Goal: Task Accomplishment & Management: Manage account settings

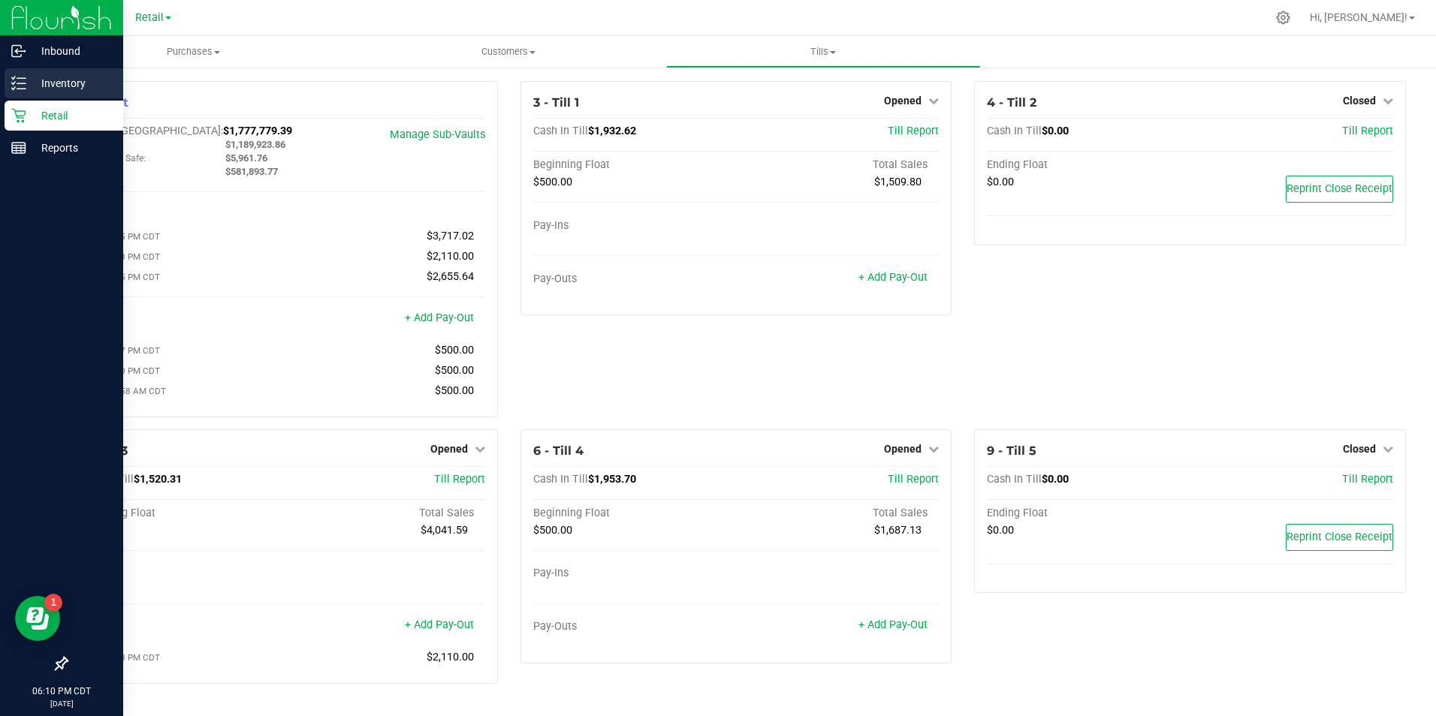
click at [49, 81] on p "Inventory" at bounding box center [71, 83] width 90 height 18
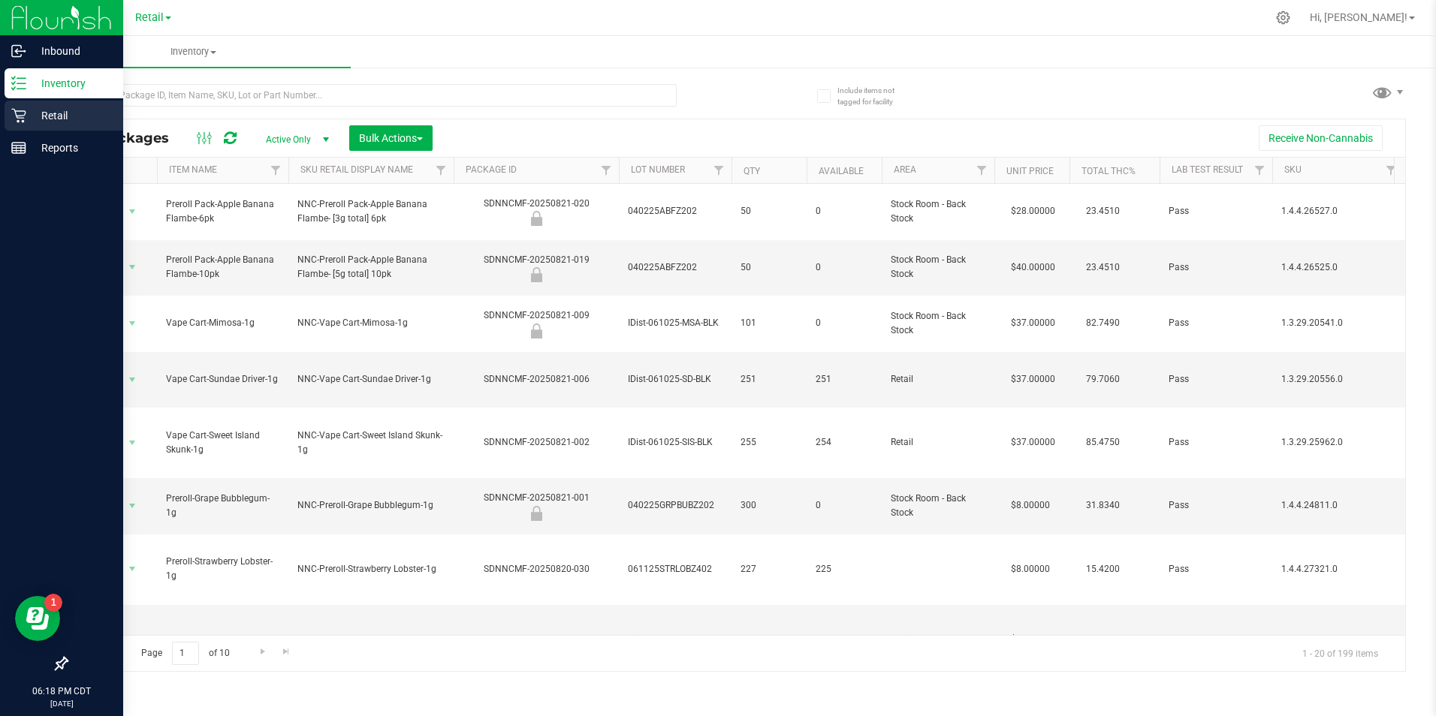
drag, startPoint x: 57, startPoint y: 114, endPoint x: 94, endPoint y: 108, distance: 37.3
click at [58, 114] on p "Retail" at bounding box center [71, 116] width 90 height 18
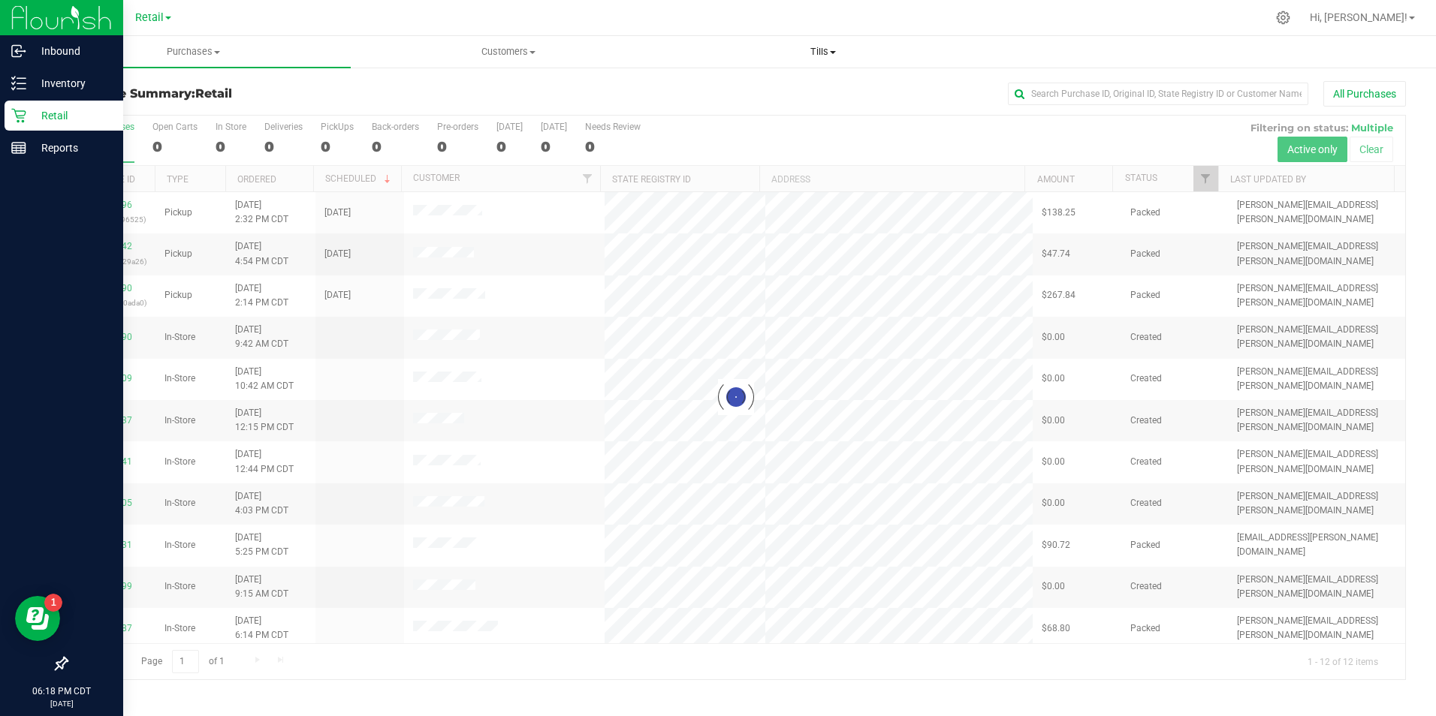
click at [822, 52] on span "Tills" at bounding box center [823, 52] width 313 height 14
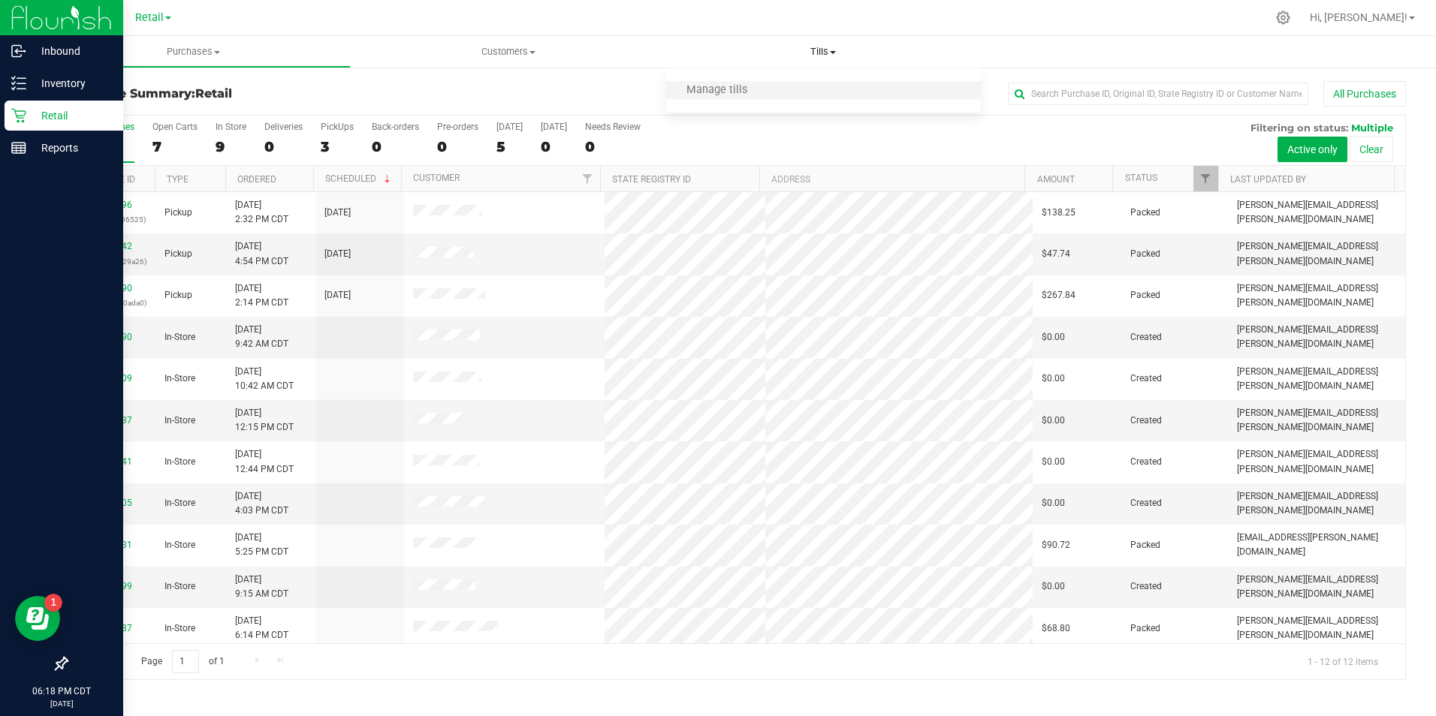
click at [768, 92] on li "Manage tills" at bounding box center [823, 91] width 315 height 18
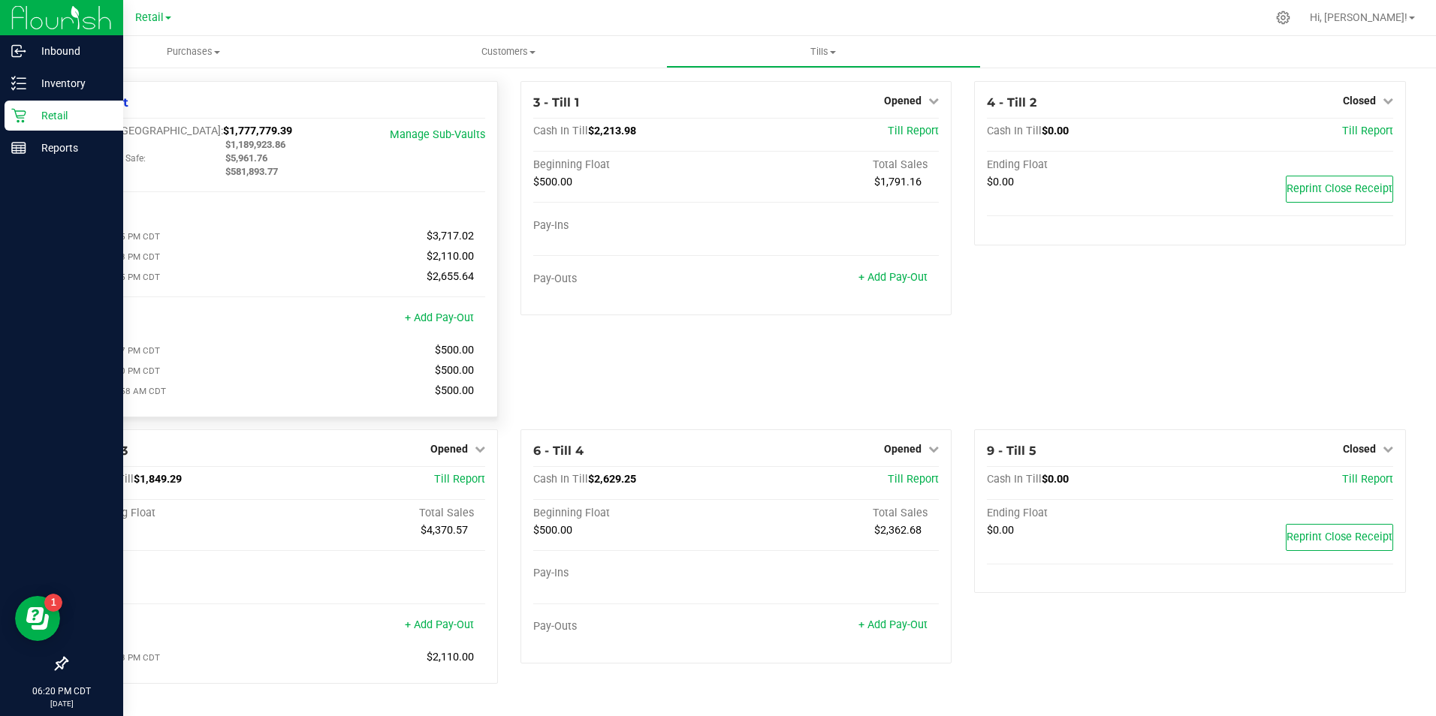
click at [878, 631] on link "+ Add Pay-Out" at bounding box center [892, 625] width 69 height 13
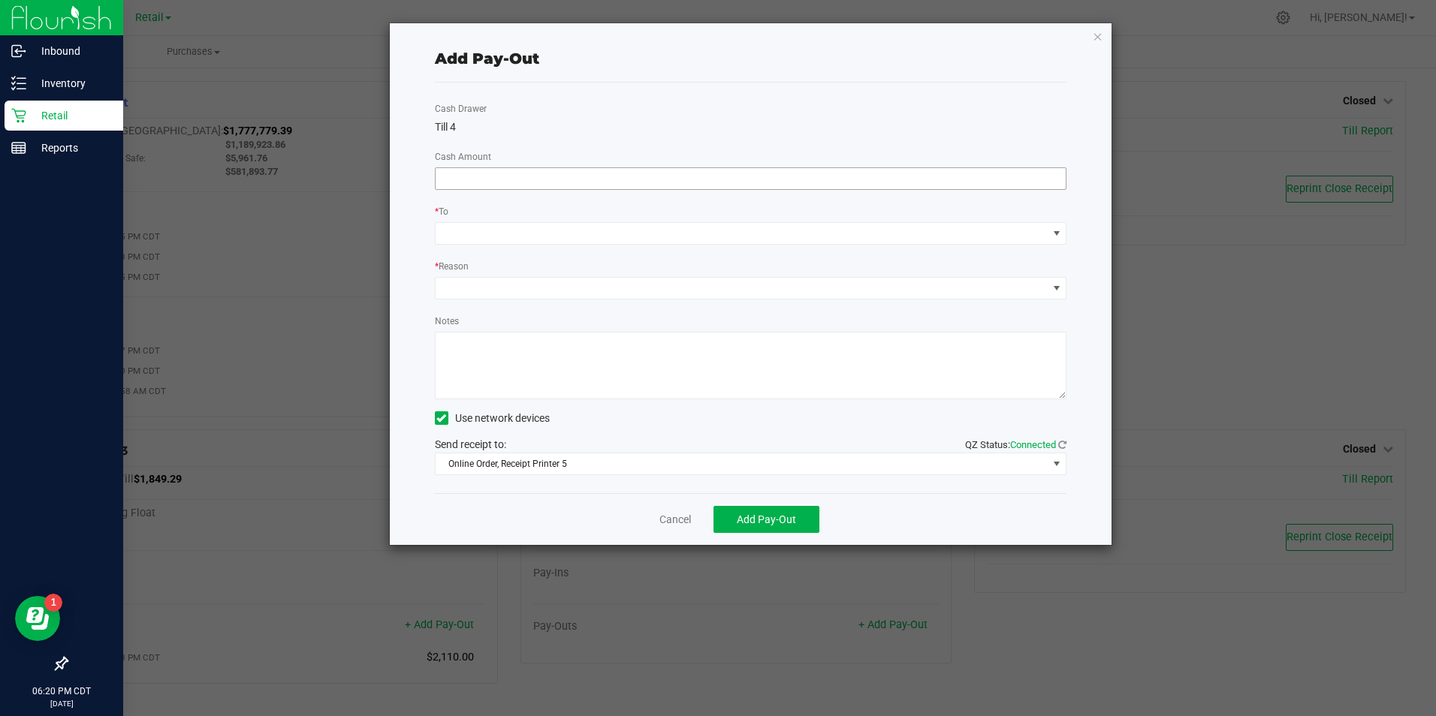
click at [555, 175] on input at bounding box center [750, 178] width 631 height 21
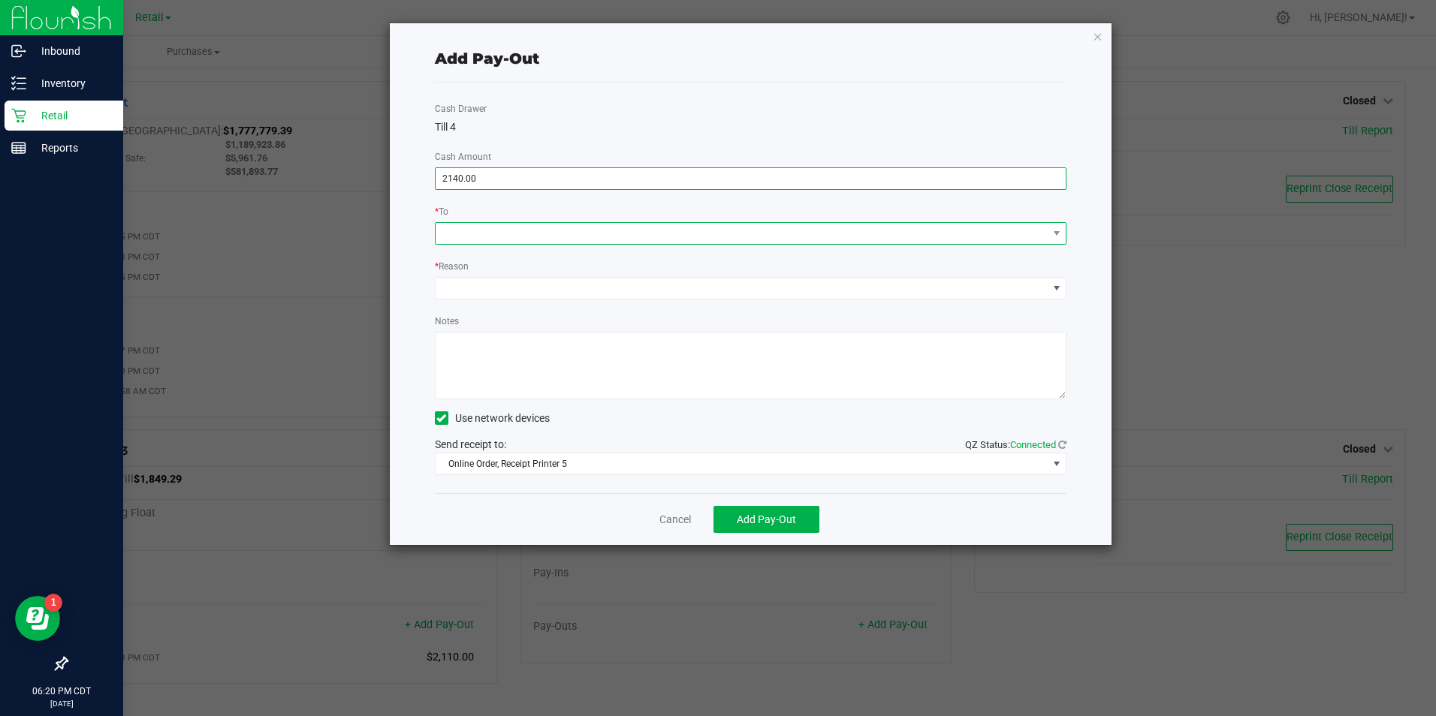
click at [529, 235] on span at bounding box center [741, 233] width 612 height 21
type input "$2,140.00"
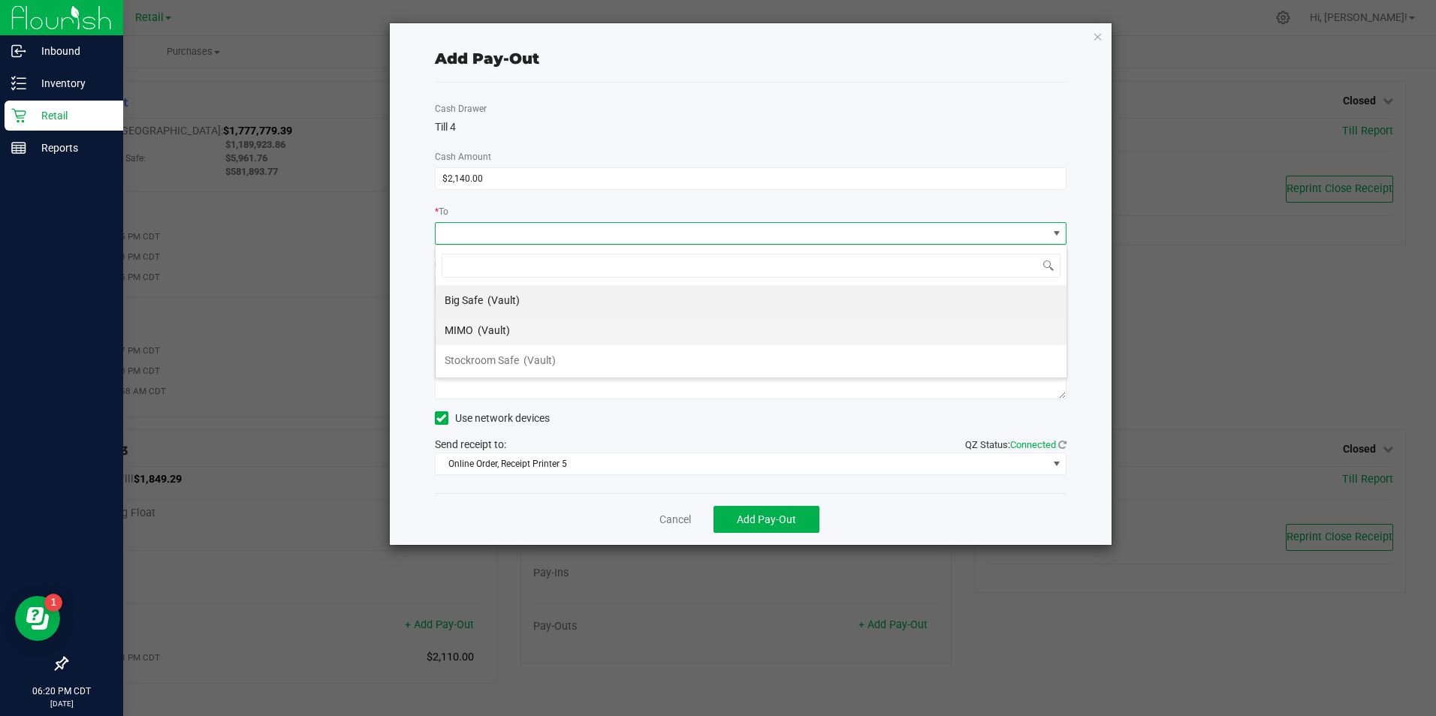
click at [499, 331] on span "(Vault)" at bounding box center [494, 330] width 32 height 12
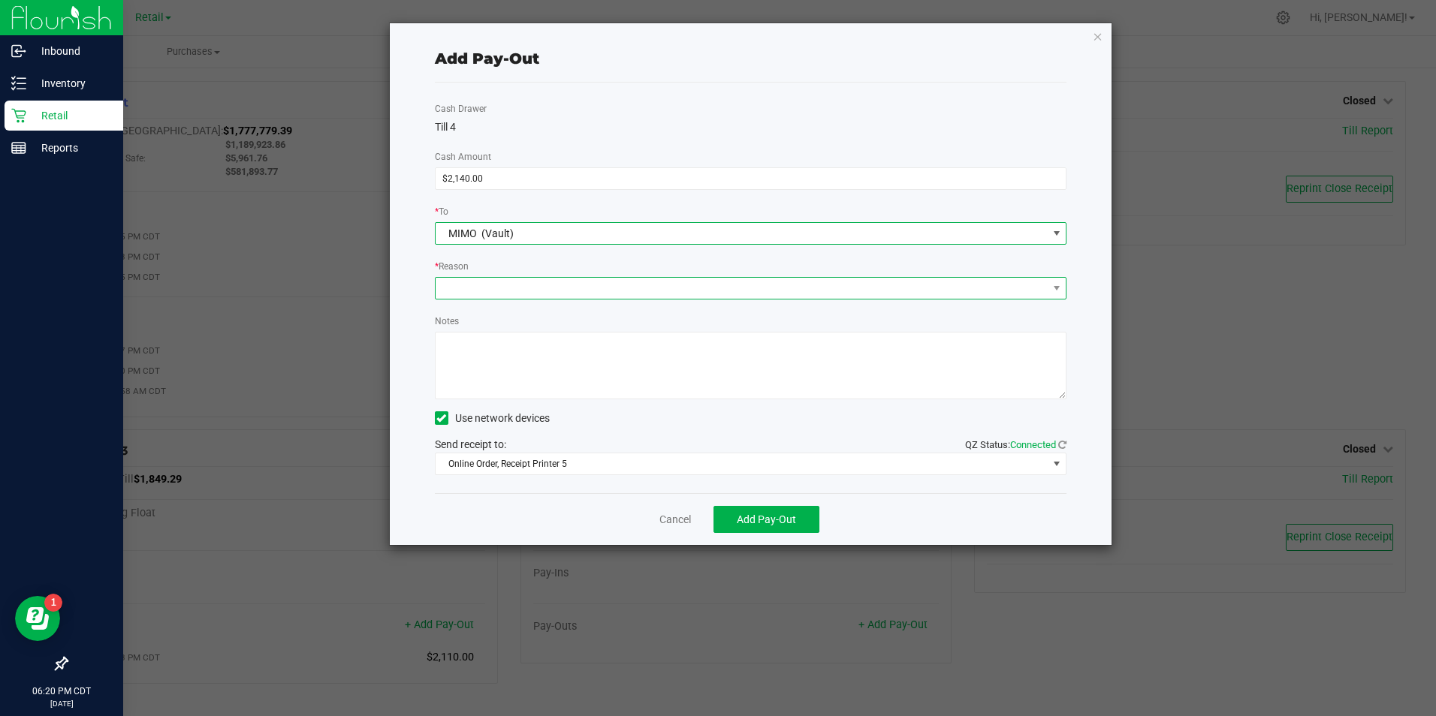
click at [605, 294] on span at bounding box center [741, 288] width 612 height 21
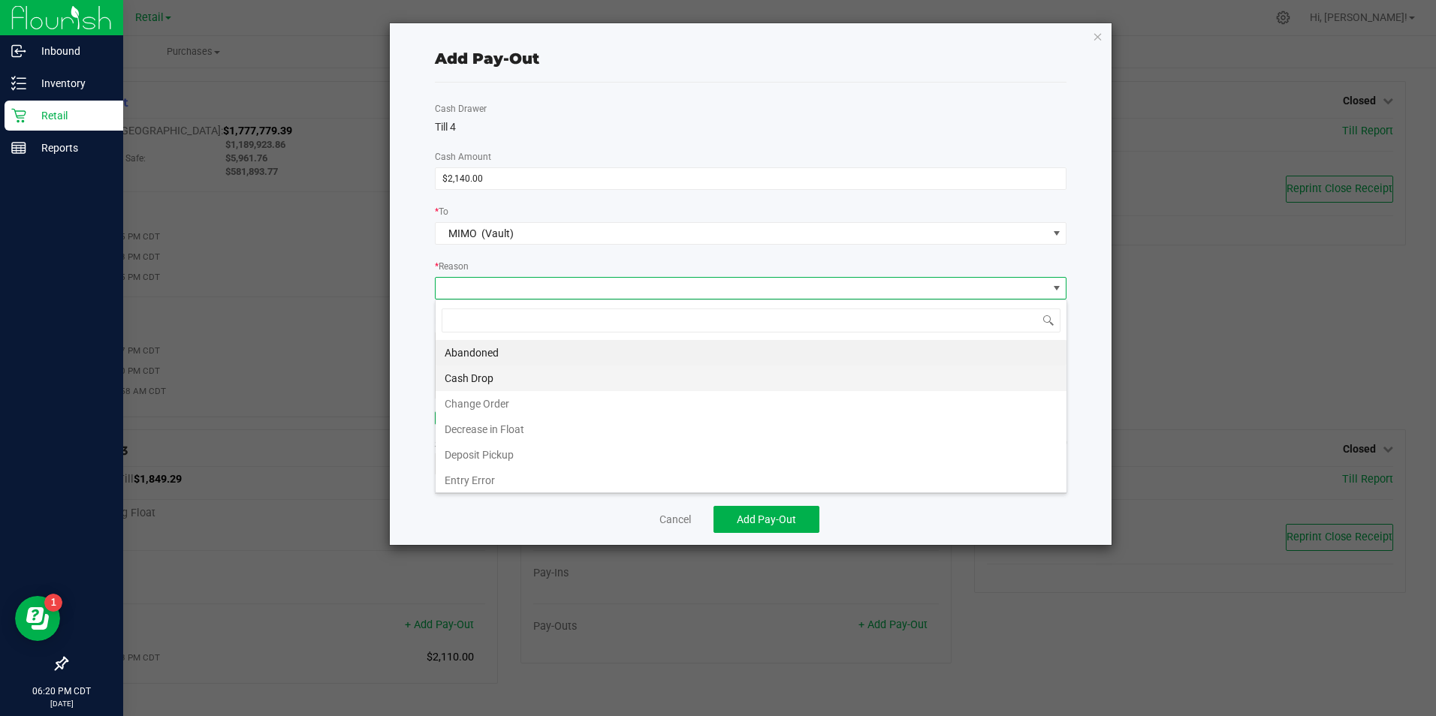
click at [488, 377] on li "Cash Drop" at bounding box center [750, 379] width 631 height 26
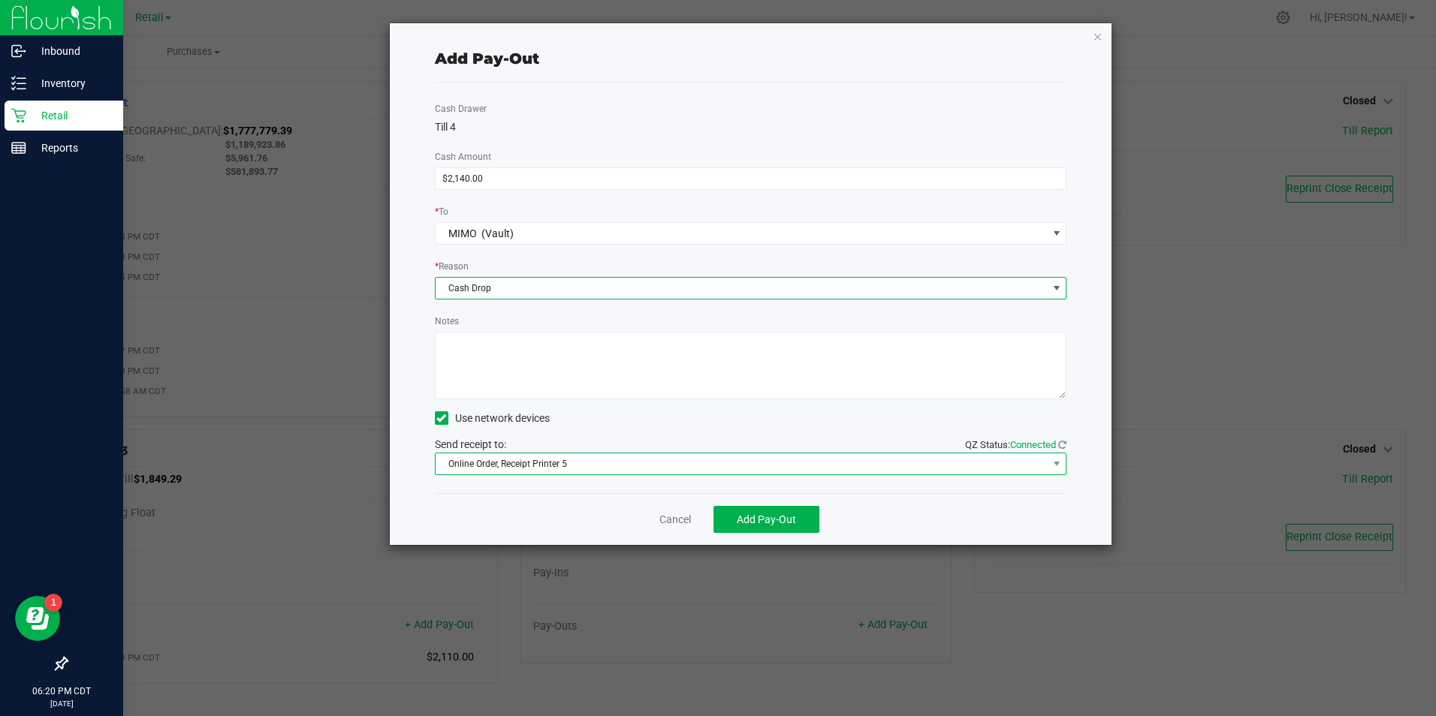
click at [676, 471] on span "Online Order, Receipt Printer 5" at bounding box center [741, 463] width 612 height 21
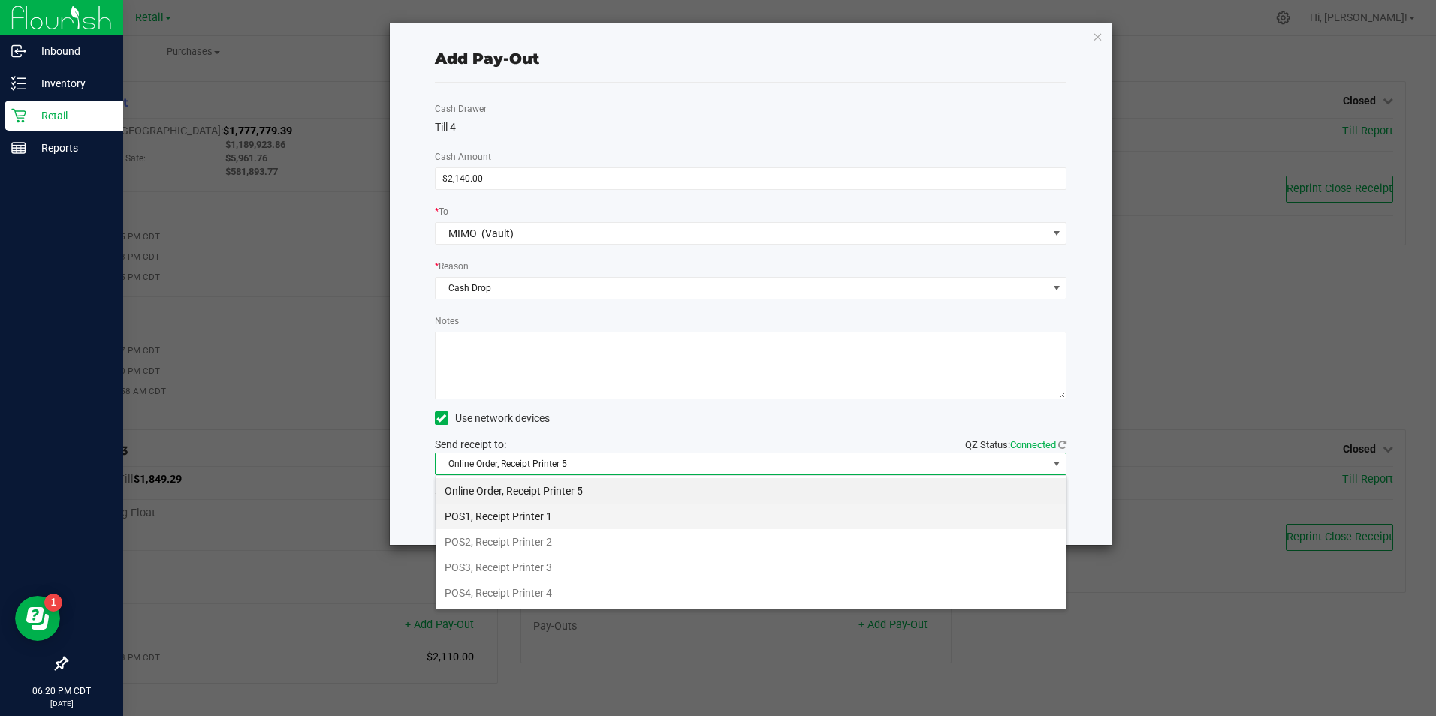
click at [539, 519] on li "POS1, Receipt Printer 1" at bounding box center [750, 517] width 631 height 26
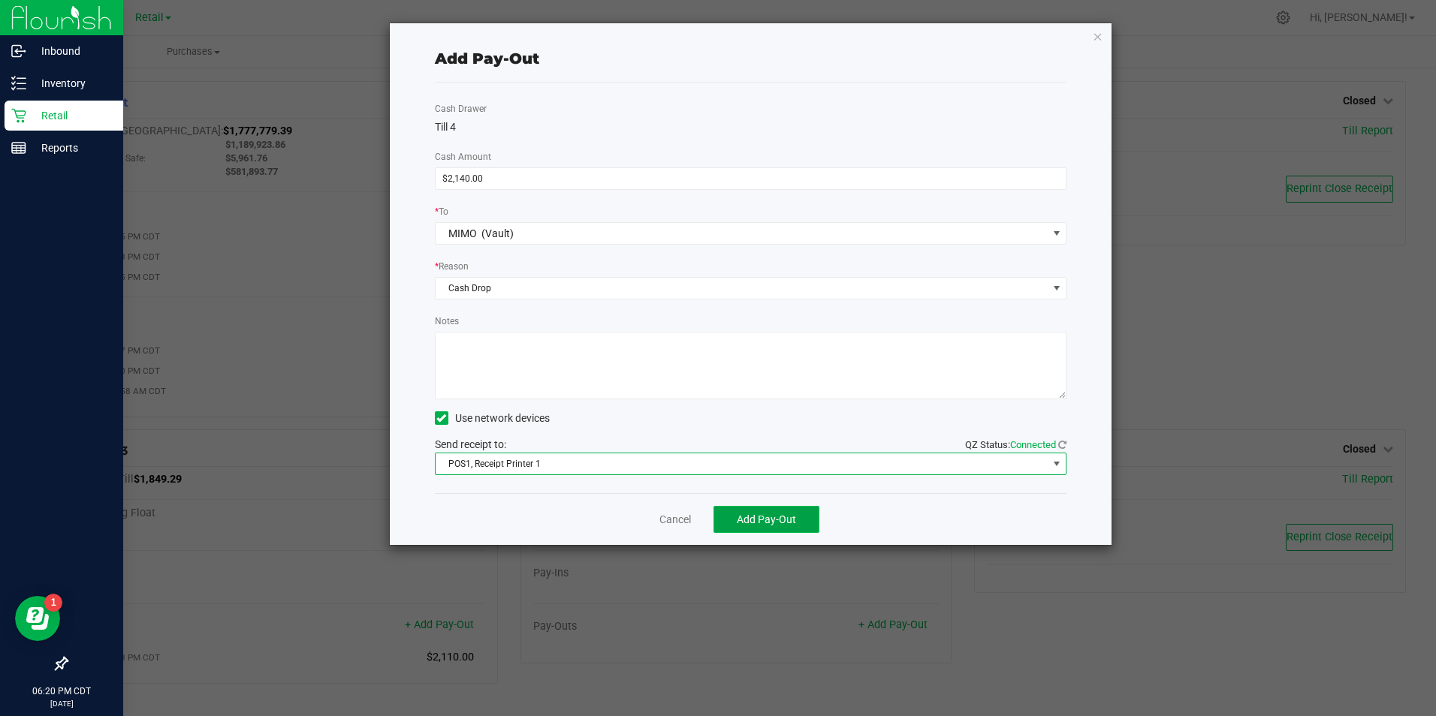
click at [771, 521] on span "Add Pay-Out" at bounding box center [766, 520] width 59 height 12
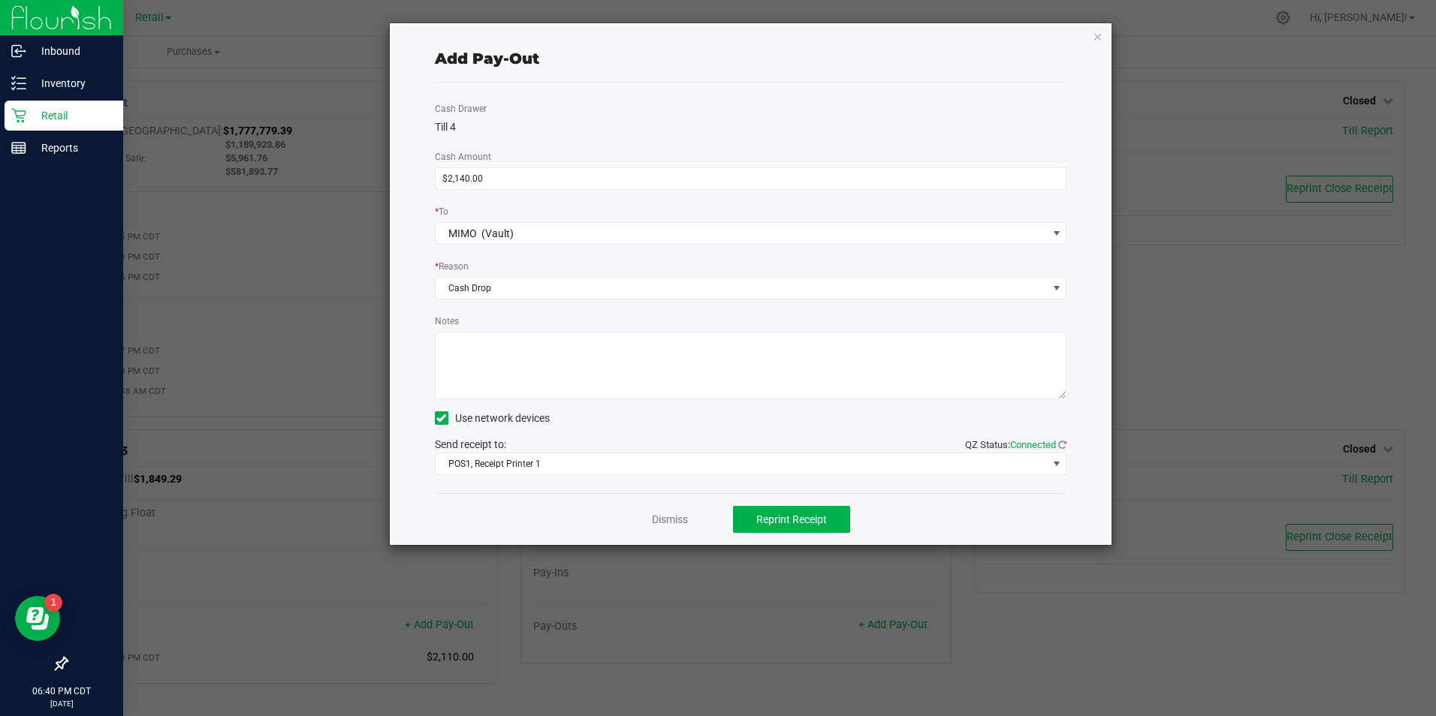
click at [679, 530] on div "Dismiss Reprint Receipt" at bounding box center [751, 519] width 632 height 52
click at [655, 520] on link "Dismiss" at bounding box center [670, 520] width 36 height 16
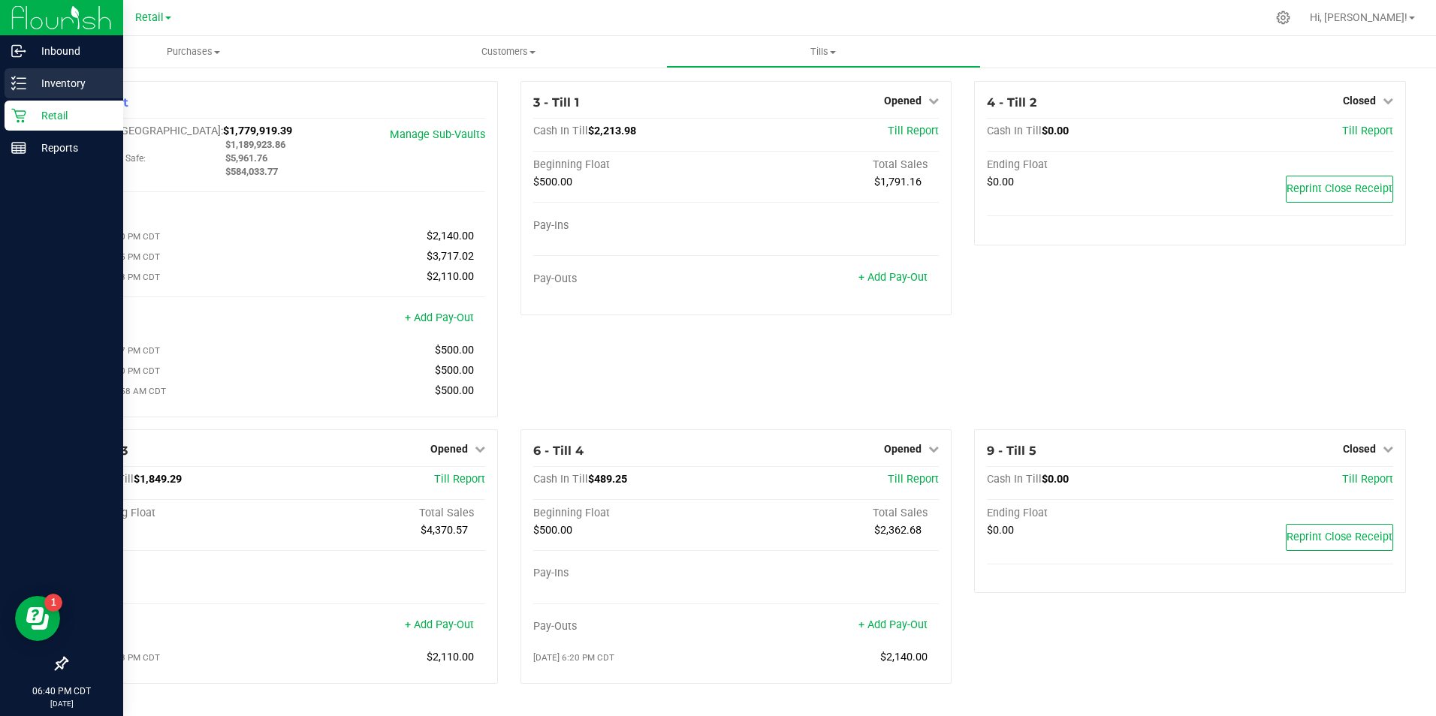
click at [84, 78] on p "Inventory" at bounding box center [71, 83] width 90 height 18
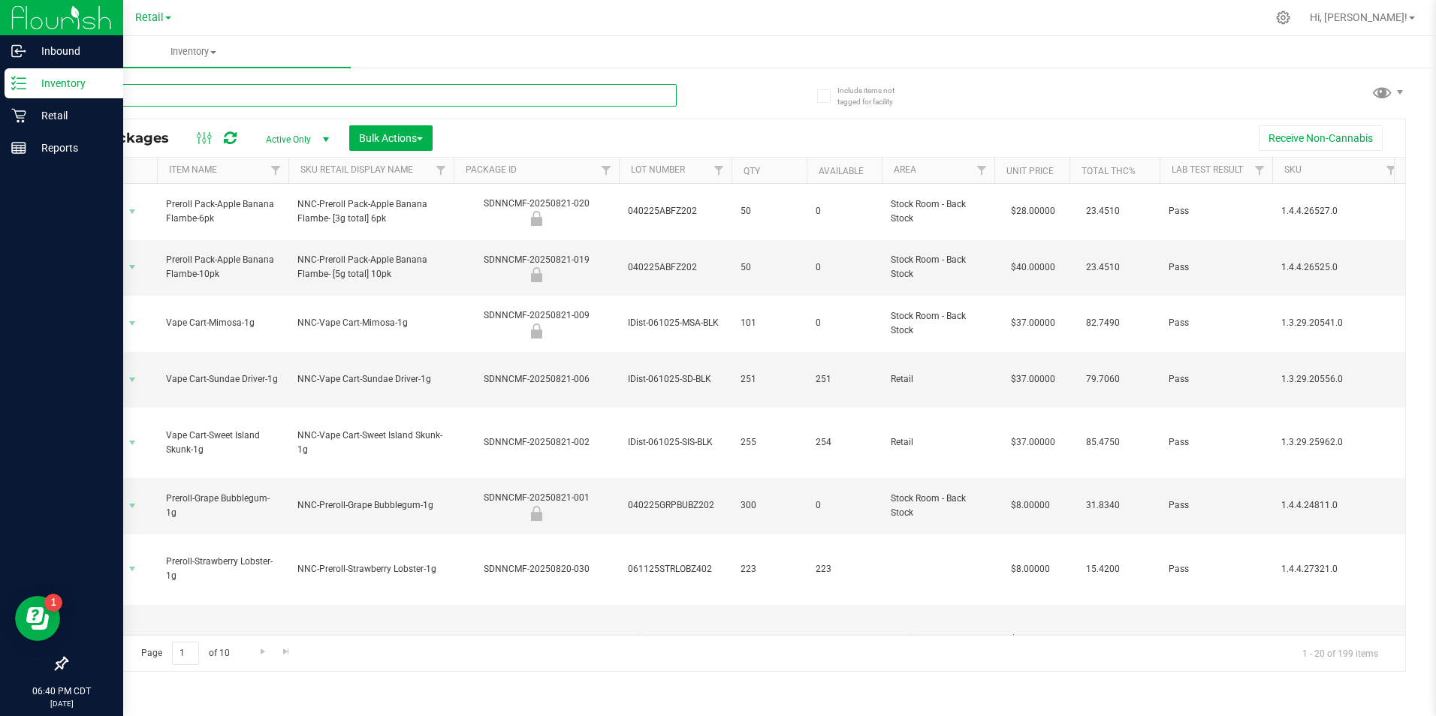
click at [127, 102] on input "text" at bounding box center [371, 95] width 610 height 23
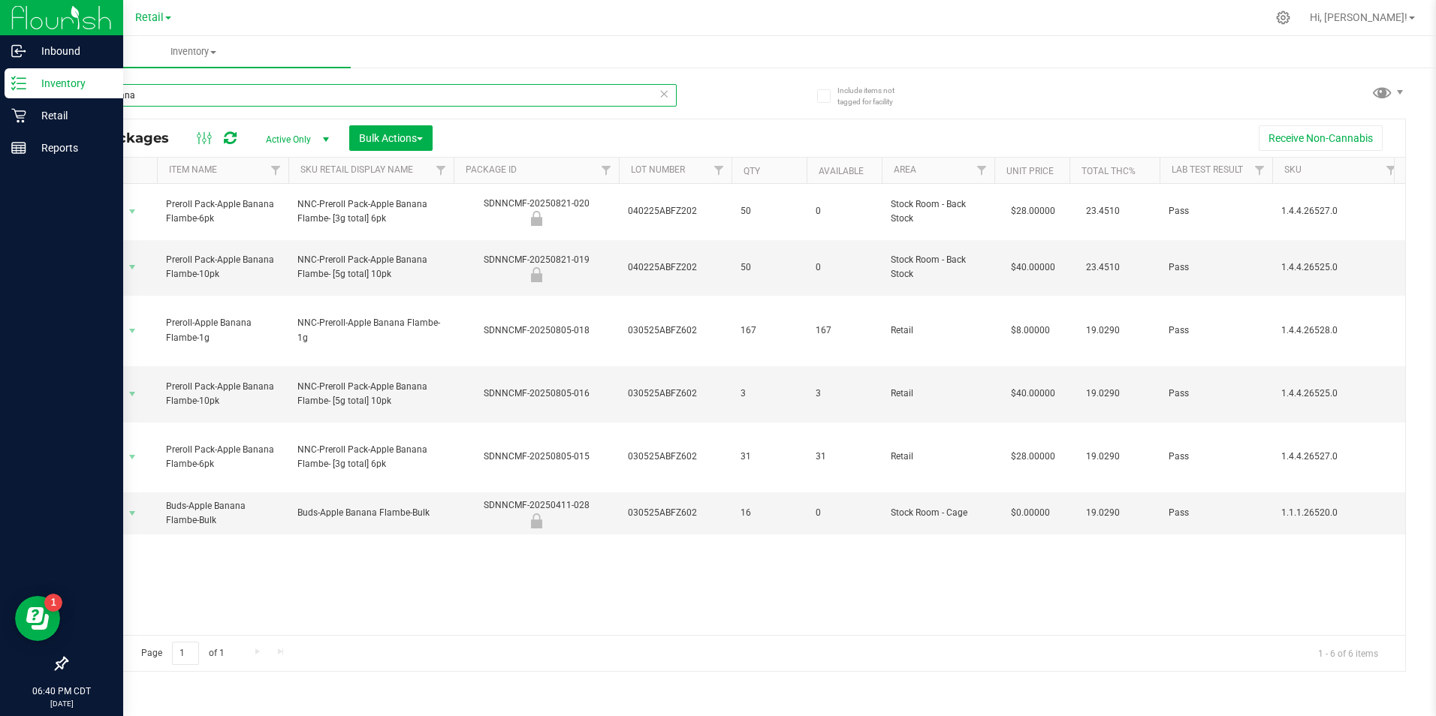
type input "apple bana"
